Goal: Task Accomplishment & Management: Use online tool/utility

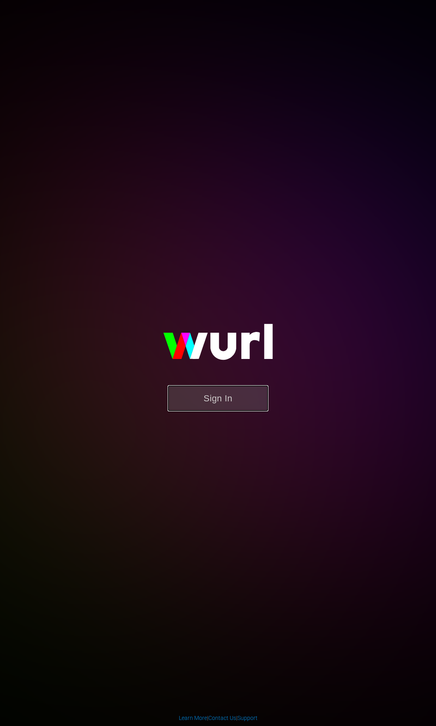
click at [223, 399] on button "Sign In" at bounding box center [217, 398] width 101 height 26
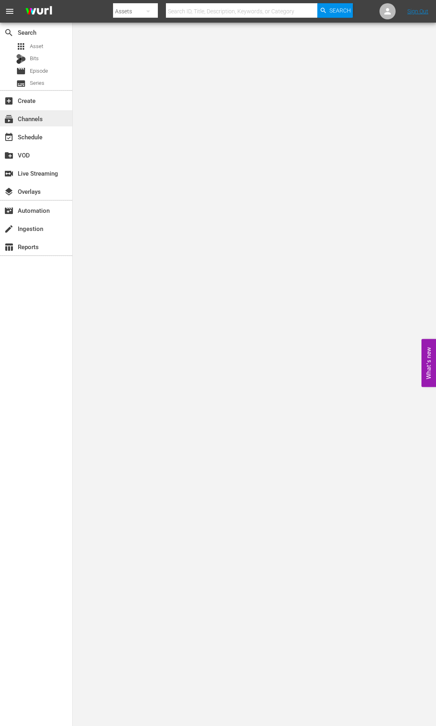
click at [36, 114] on div "subscriptions Channels" at bounding box center [22, 117] width 45 height 7
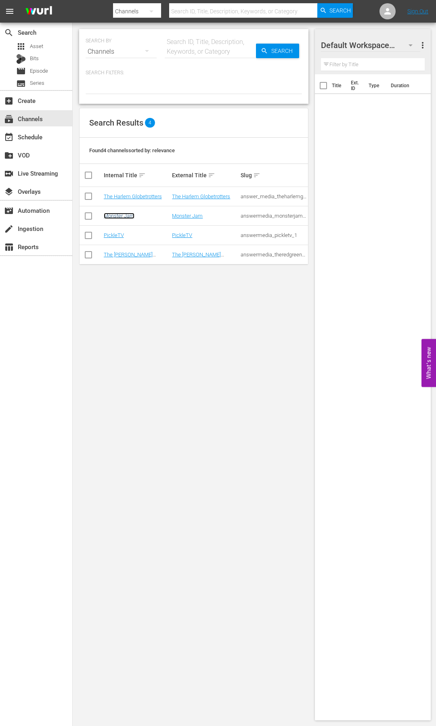
click at [121, 217] on link "Monster Jam" at bounding box center [119, 216] width 31 height 6
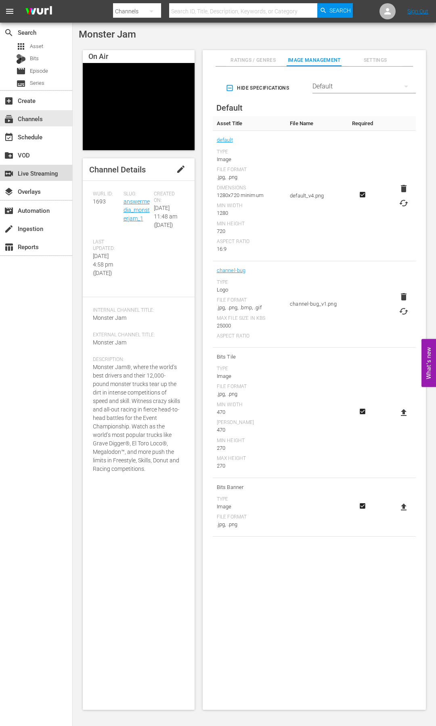
click at [26, 174] on div "switch_video Live Streaming" at bounding box center [22, 171] width 45 height 7
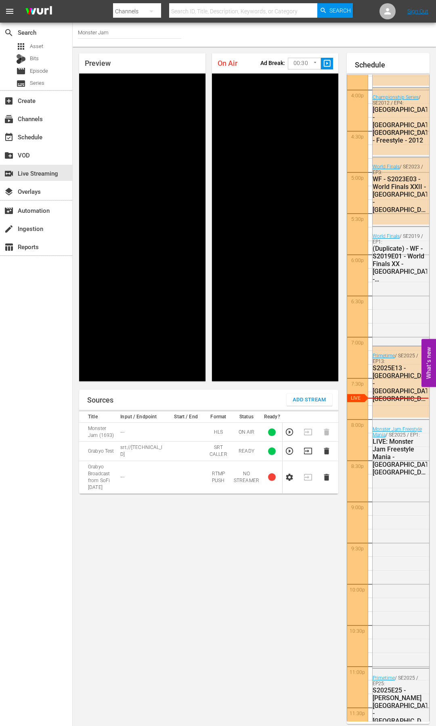
scroll to position [4, 0]
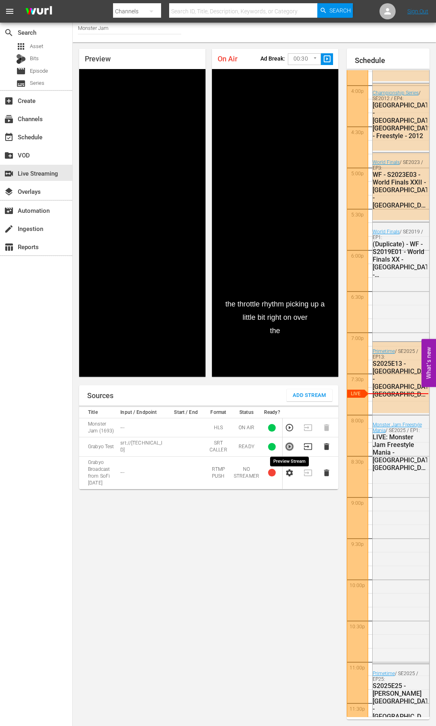
click at [289, 448] on icon "button" at bounding box center [289, 446] width 9 height 9
click at [308, 444] on icon "button" at bounding box center [308, 446] width 8 height 6
